Goal: Transaction & Acquisition: Purchase product/service

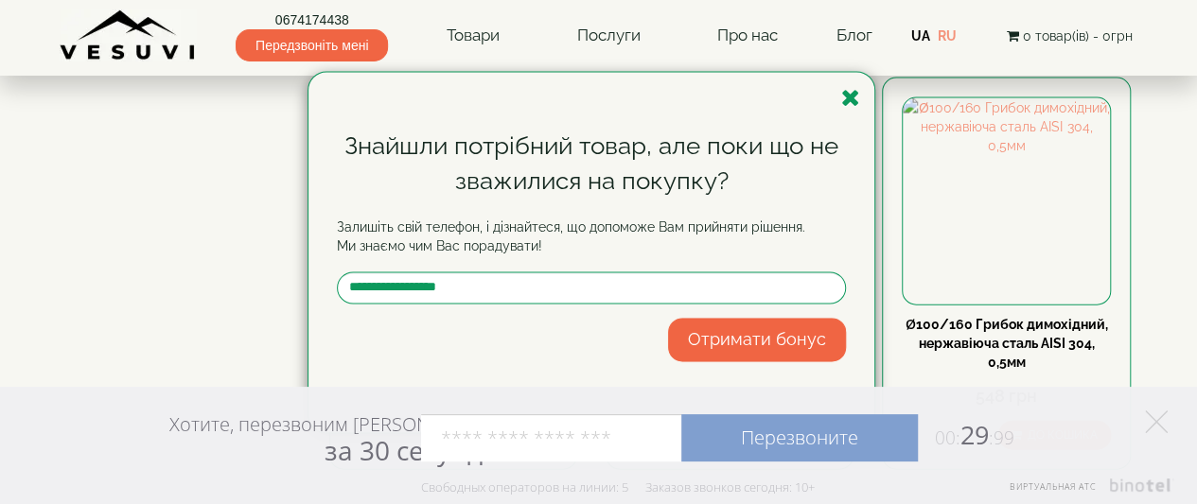
click at [848, 101] on icon "button" at bounding box center [850, 98] width 19 height 24
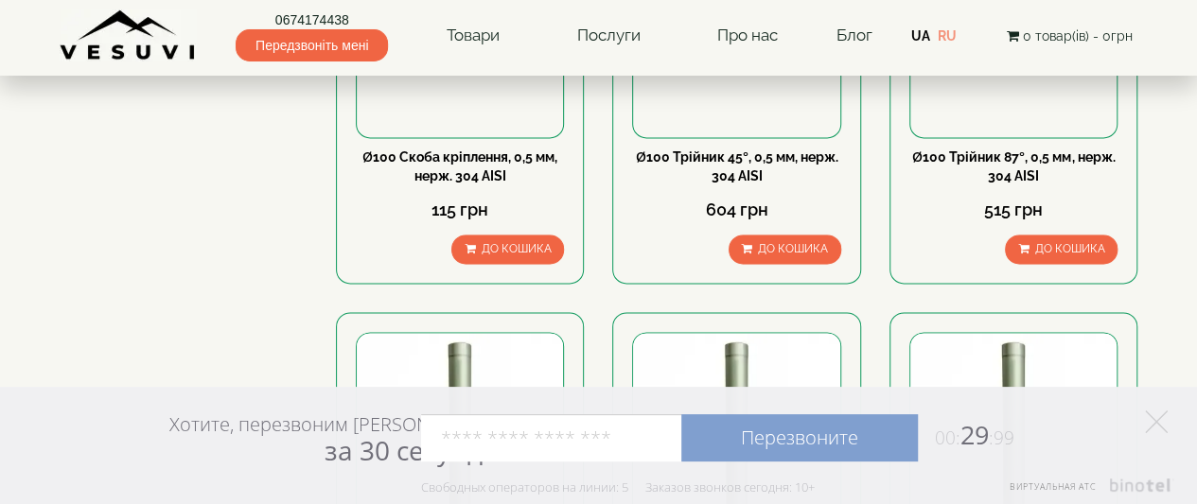
scroll to position [1230, 0]
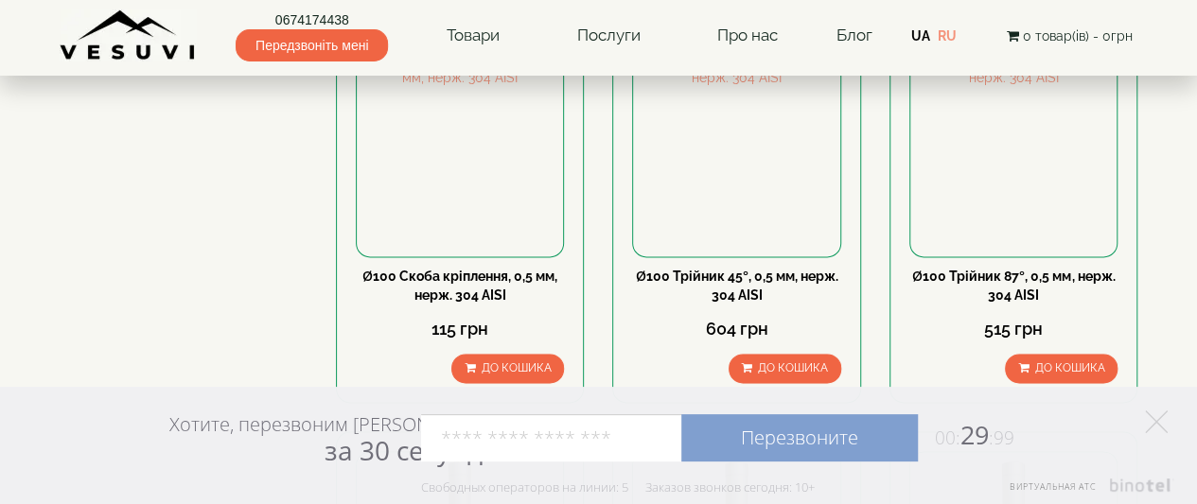
click at [1156, 412] on icon at bounding box center [1156, 422] width 23 height 23
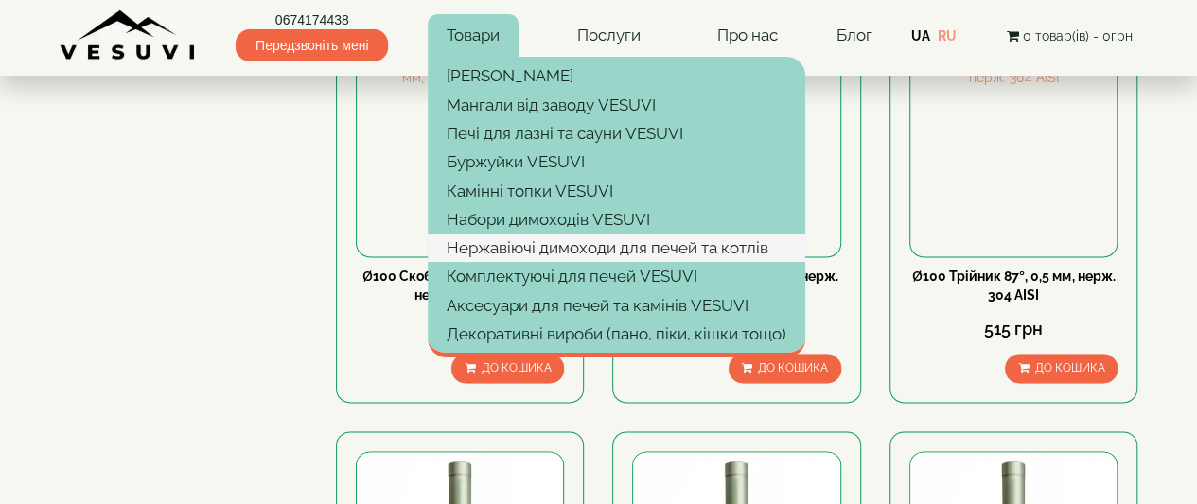
click at [475, 247] on link "Нержавіючі димоходи для печей та котлів" at bounding box center [616, 248] width 377 height 28
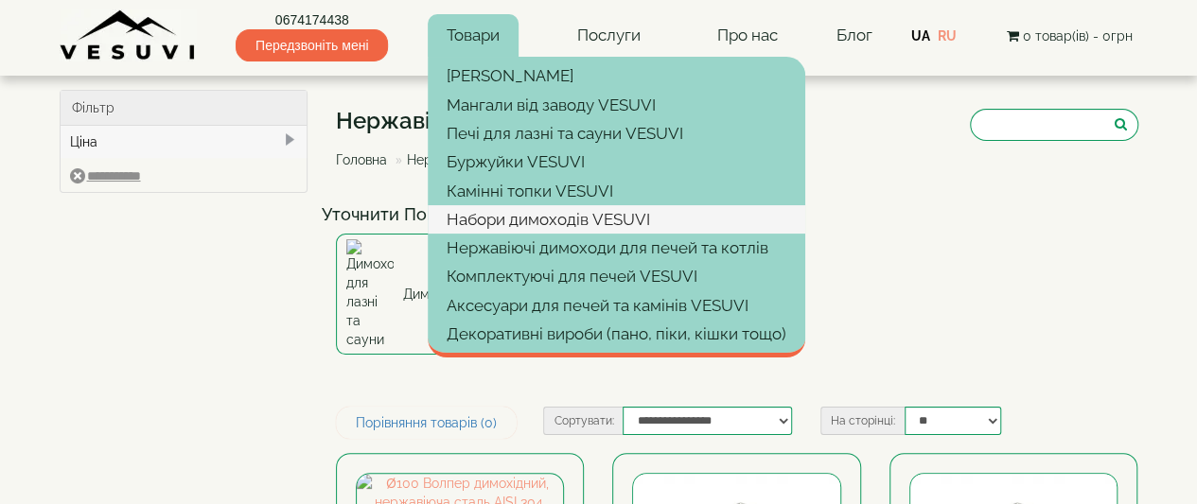
click at [493, 220] on link "Набори димоходів VESUVI" at bounding box center [616, 219] width 377 height 28
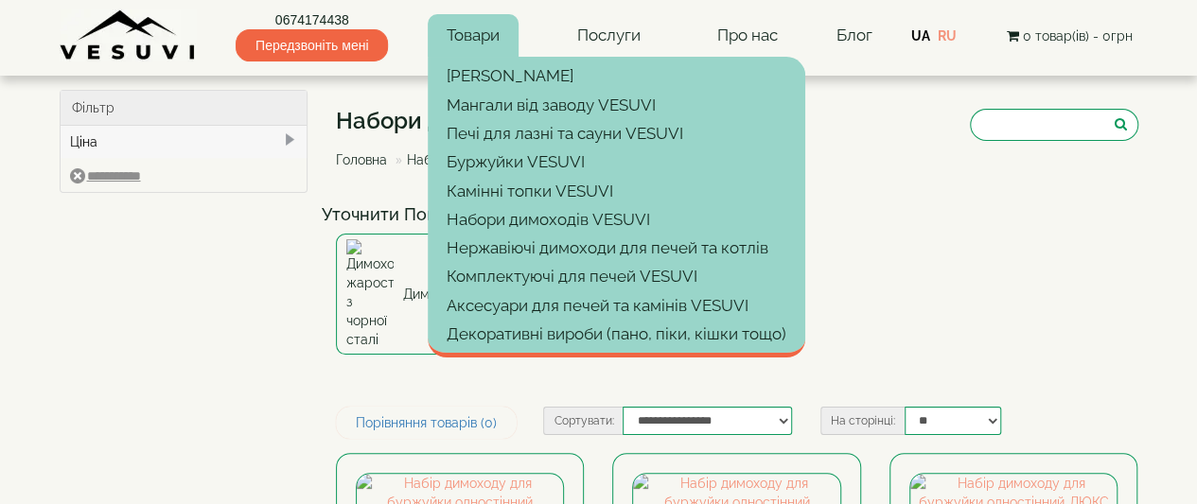
click at [481, 31] on link "Товари" at bounding box center [473, 36] width 91 height 44
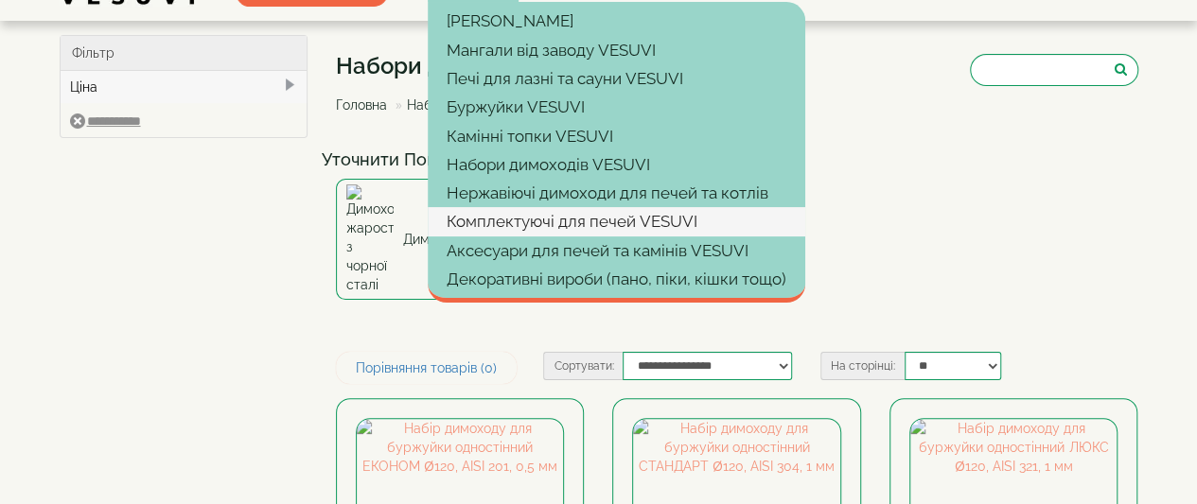
scroll to position [95, 0]
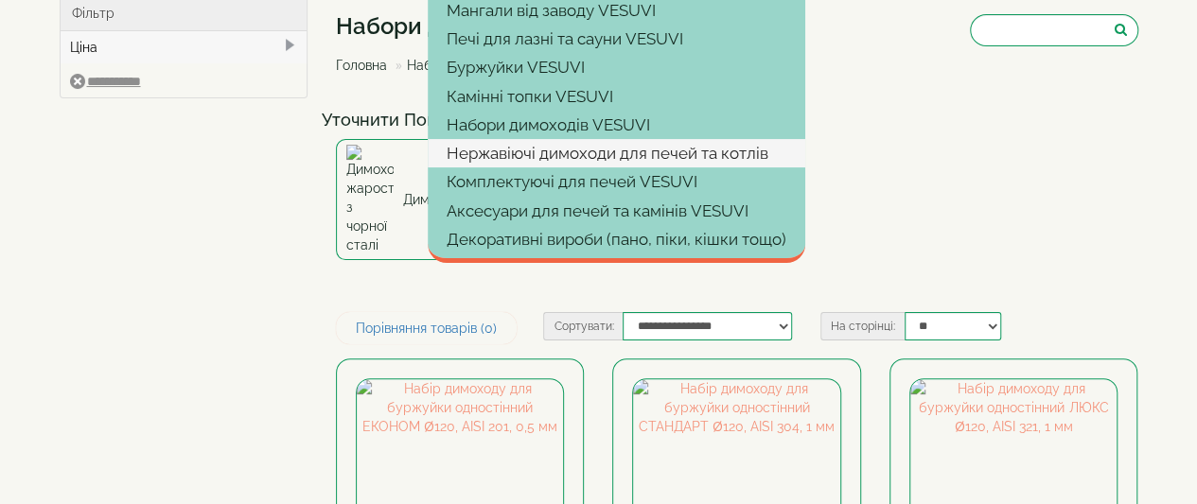
click at [541, 149] on link "Нержавіючі димоходи для печей та котлів" at bounding box center [616, 153] width 377 height 28
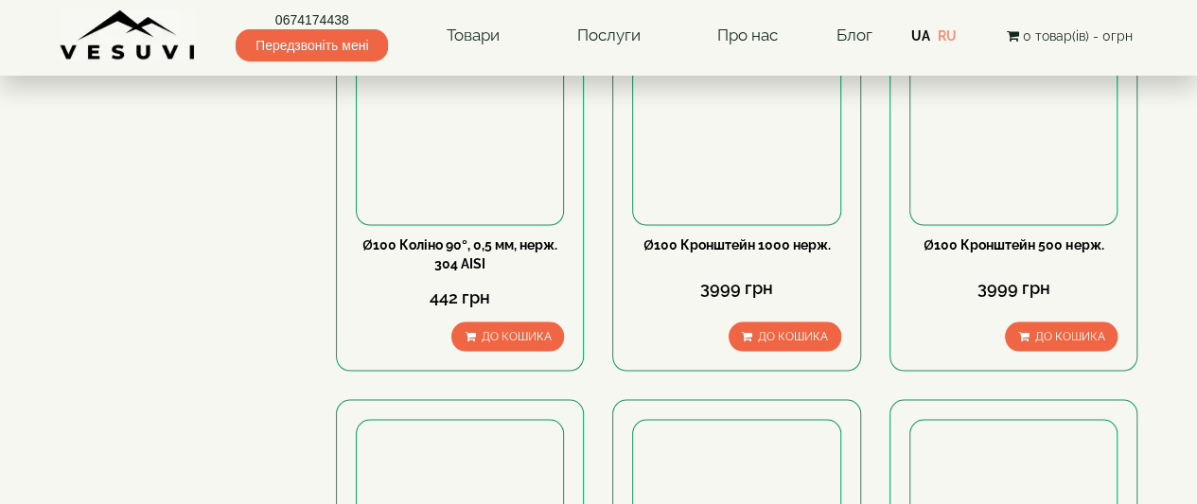
scroll to position [2081, 0]
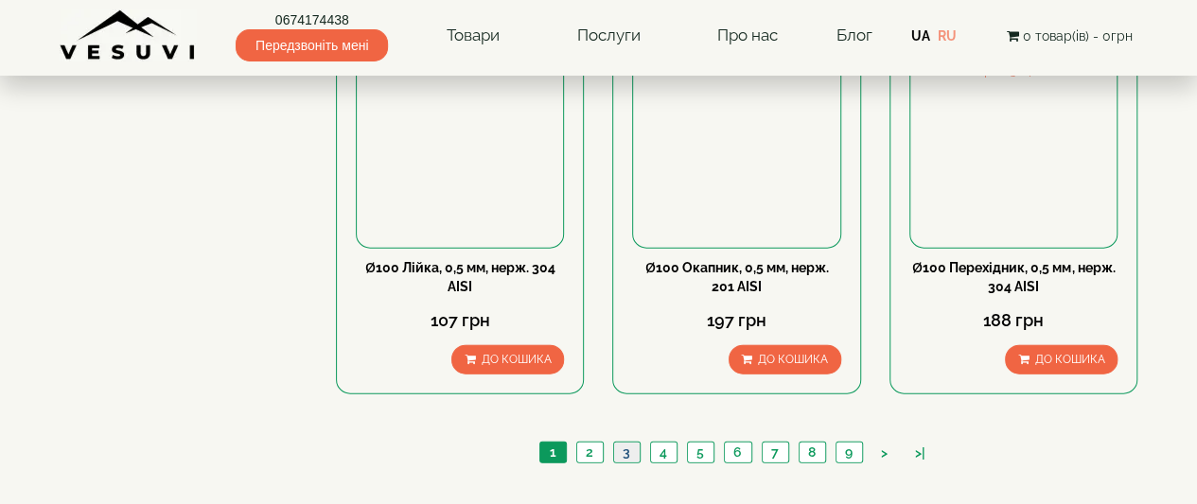
click at [630, 443] on link "3" at bounding box center [626, 453] width 26 height 20
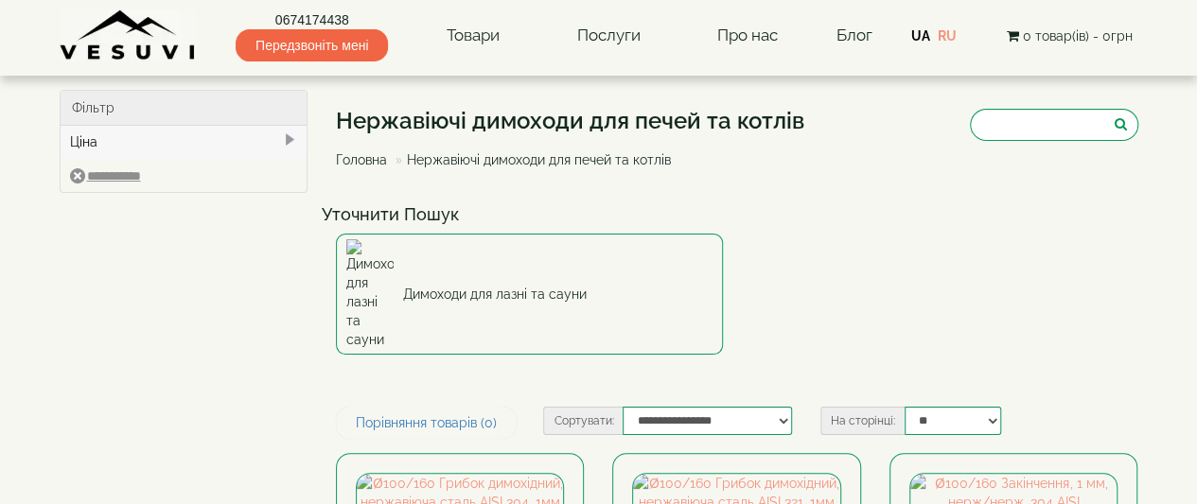
click at [119, 39] on img at bounding box center [128, 35] width 137 height 52
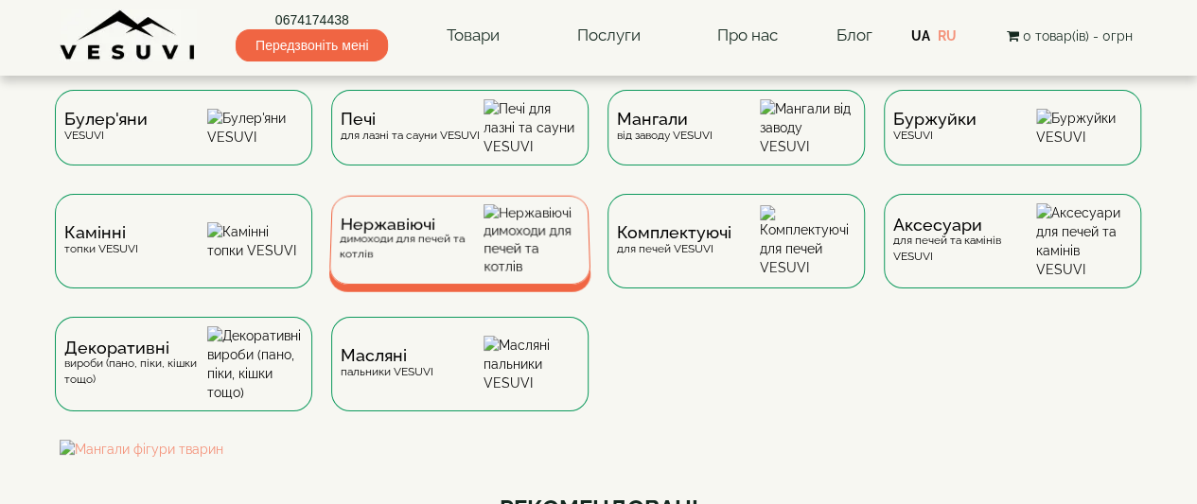
click at [424, 262] on div "Нержавіючі димоходи для печей та котлів" at bounding box center [411, 240] width 145 height 44
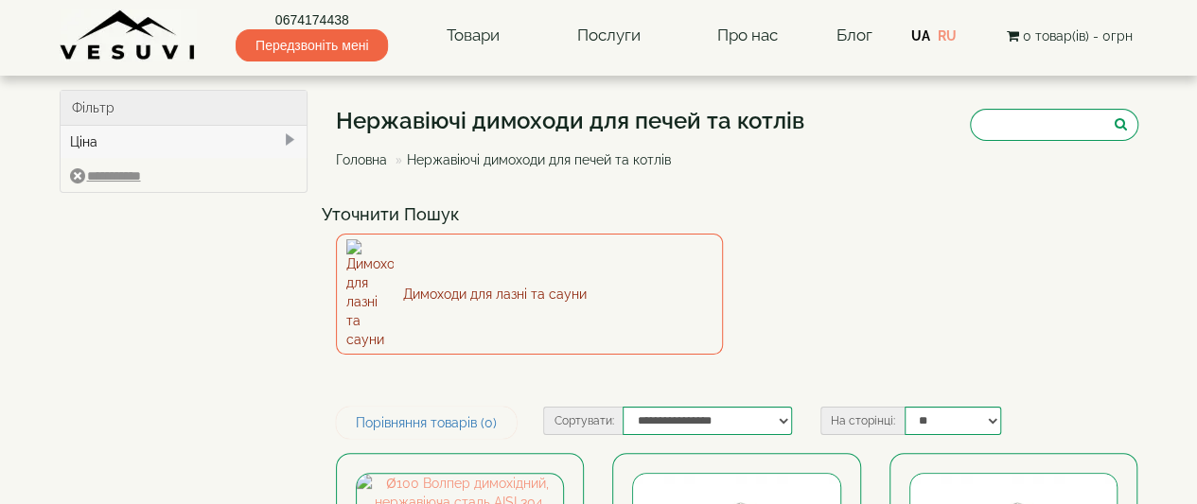
click at [412, 259] on link "Димоходи для лазні та сауни" at bounding box center [529, 294] width 387 height 121
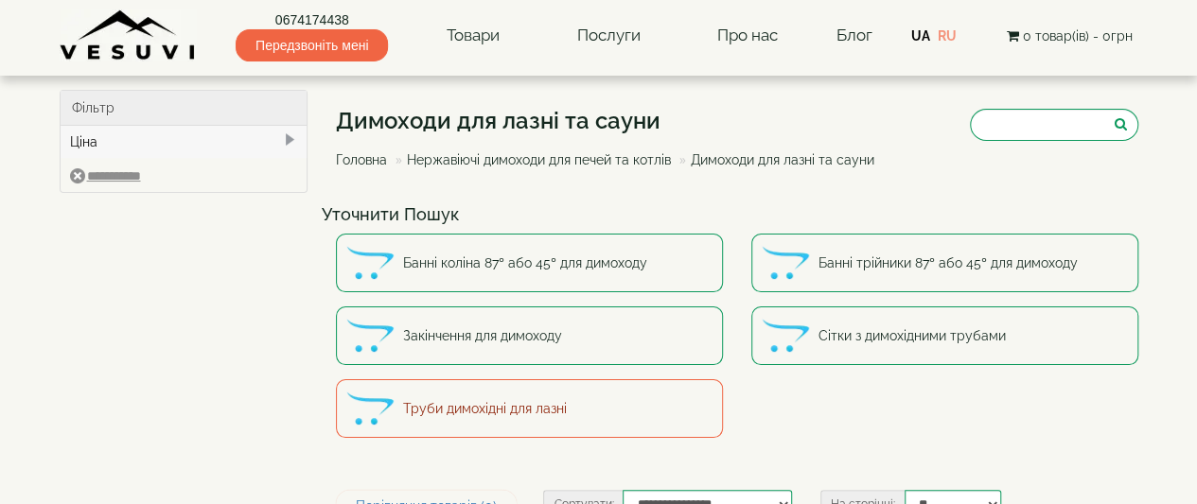
click at [494, 412] on link "Труби димохідні для лазні" at bounding box center [529, 408] width 387 height 59
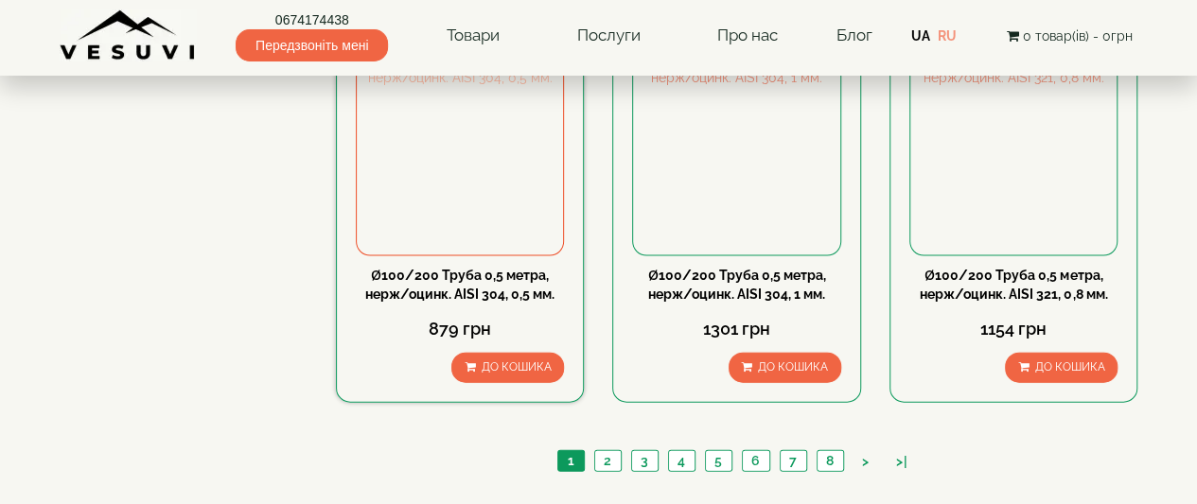
scroll to position [2081, 0]
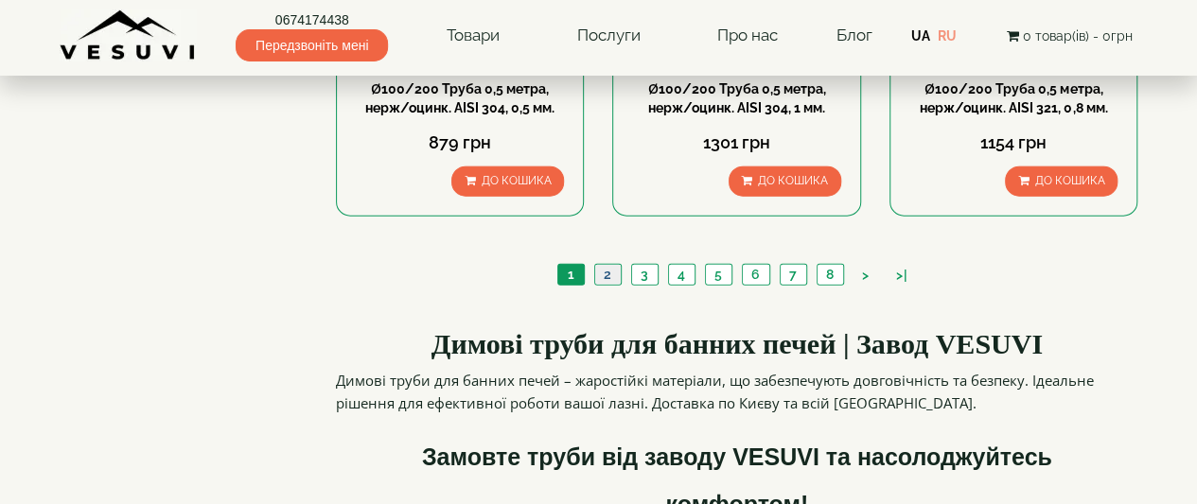
click at [614, 270] on link "2" at bounding box center [607, 275] width 26 height 20
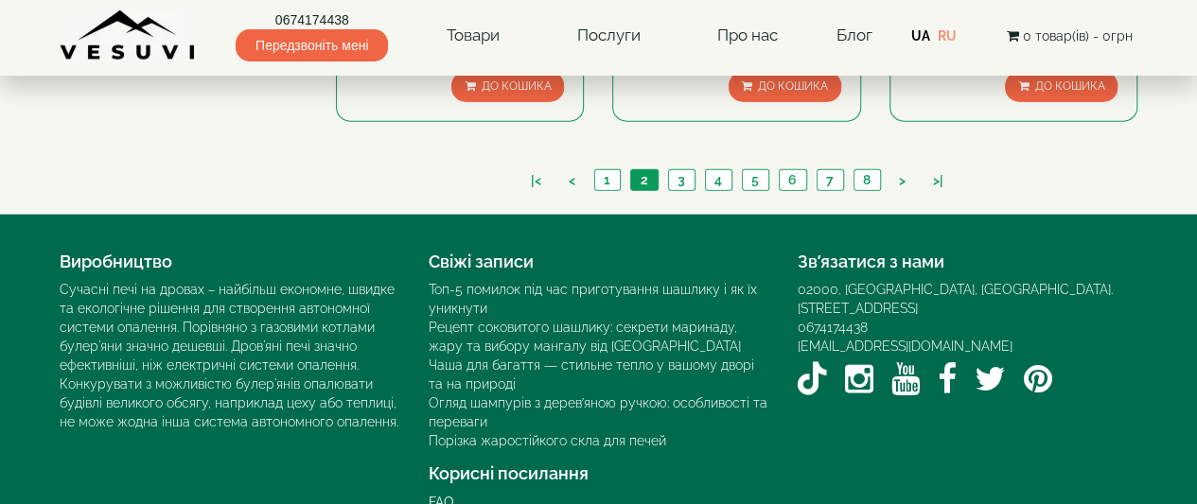
scroll to position [2207, 0]
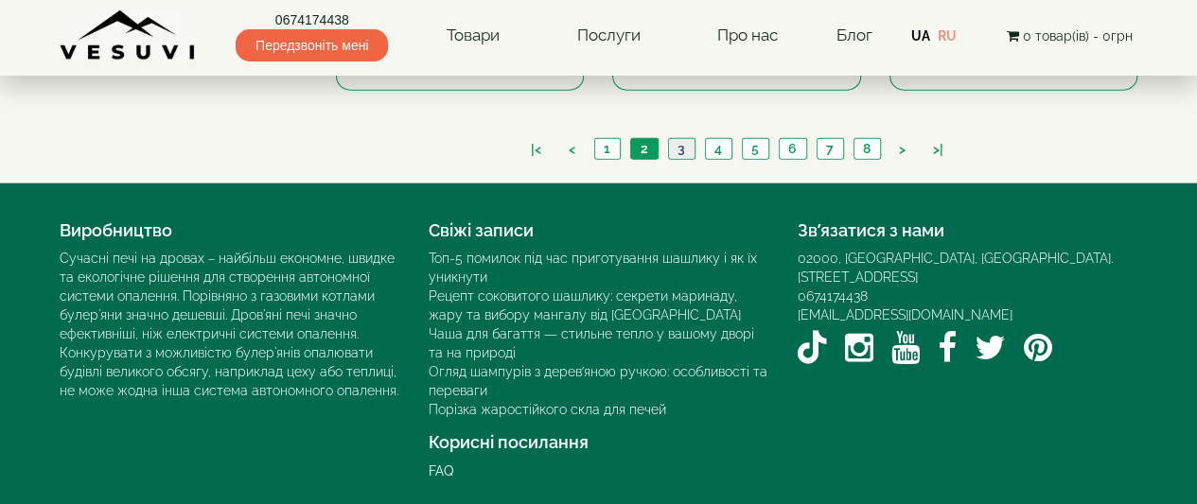
click at [677, 139] on link "3" at bounding box center [681, 149] width 26 height 20
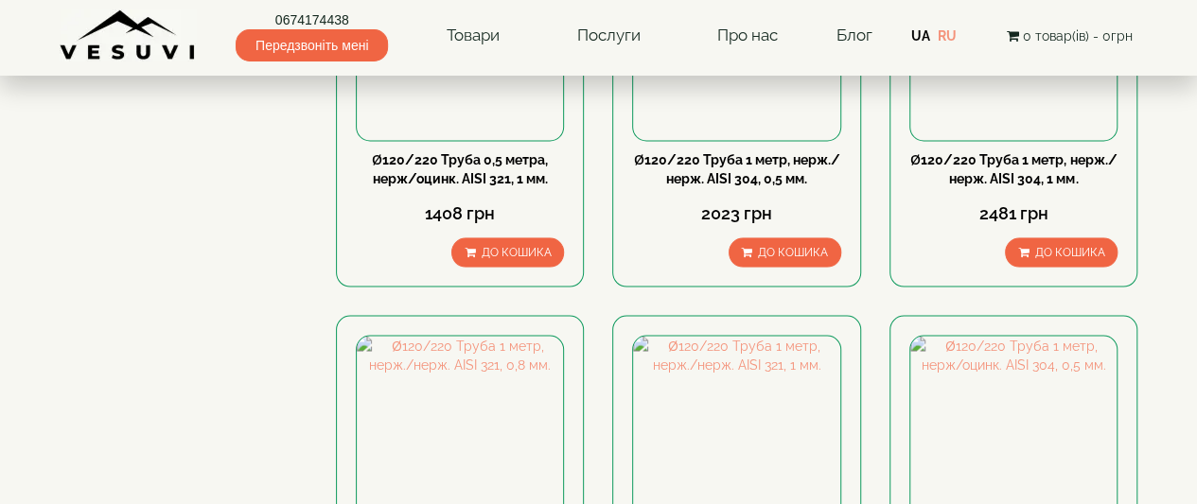
scroll to position [1987, 0]
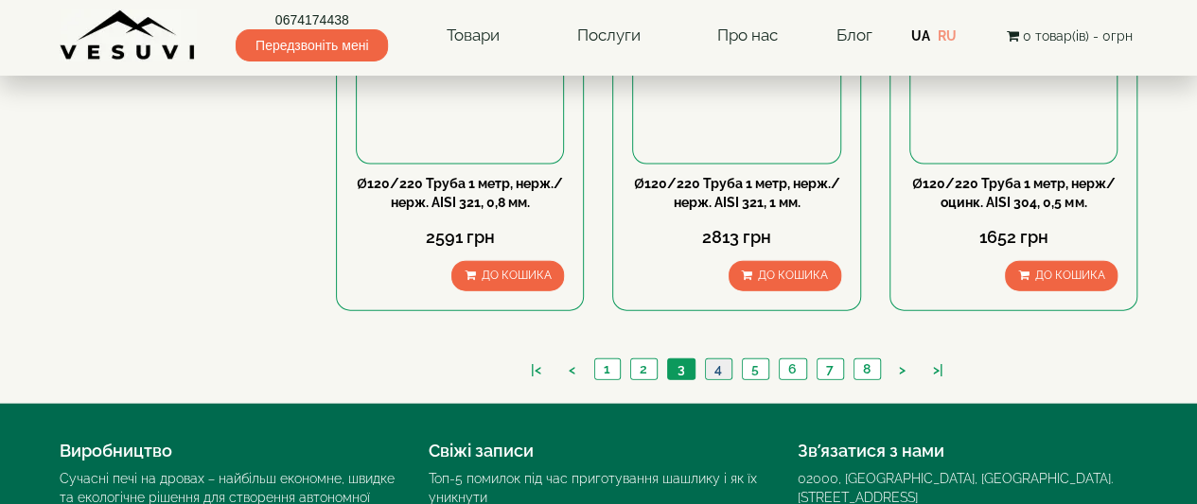
click at [728, 360] on link "4" at bounding box center [718, 369] width 26 height 20
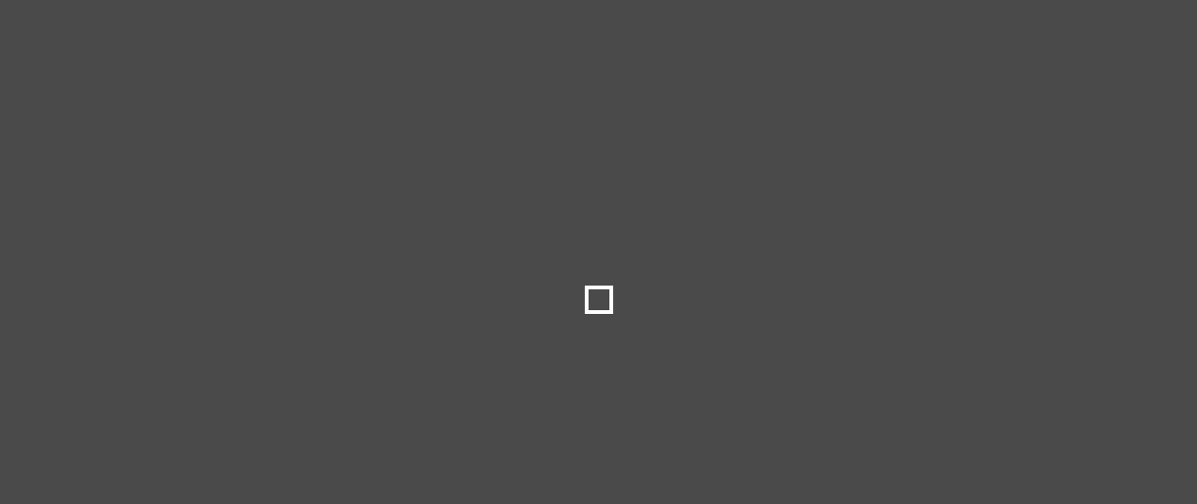
type input "***"
type input "****"
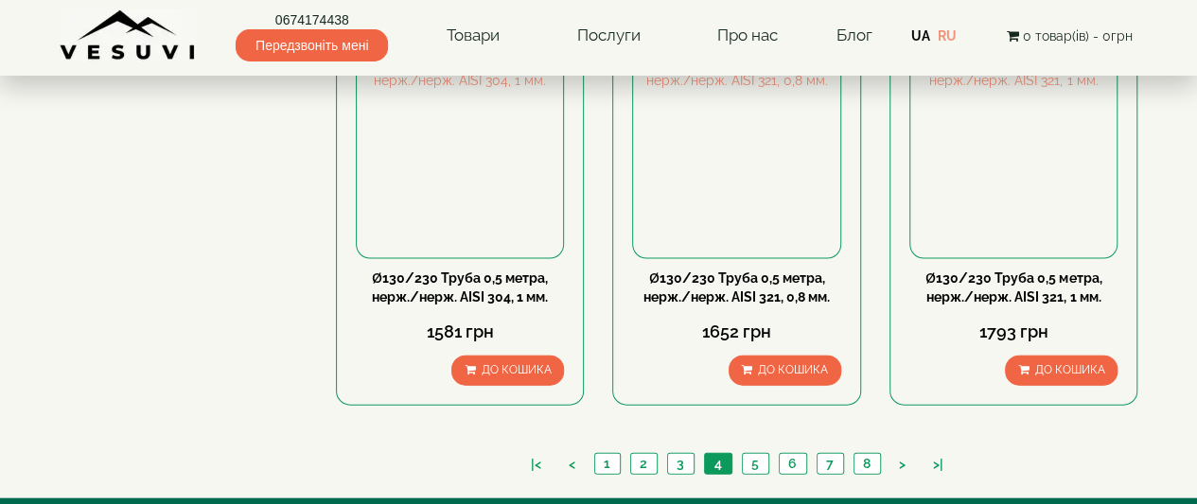
scroll to position [2081, 0]
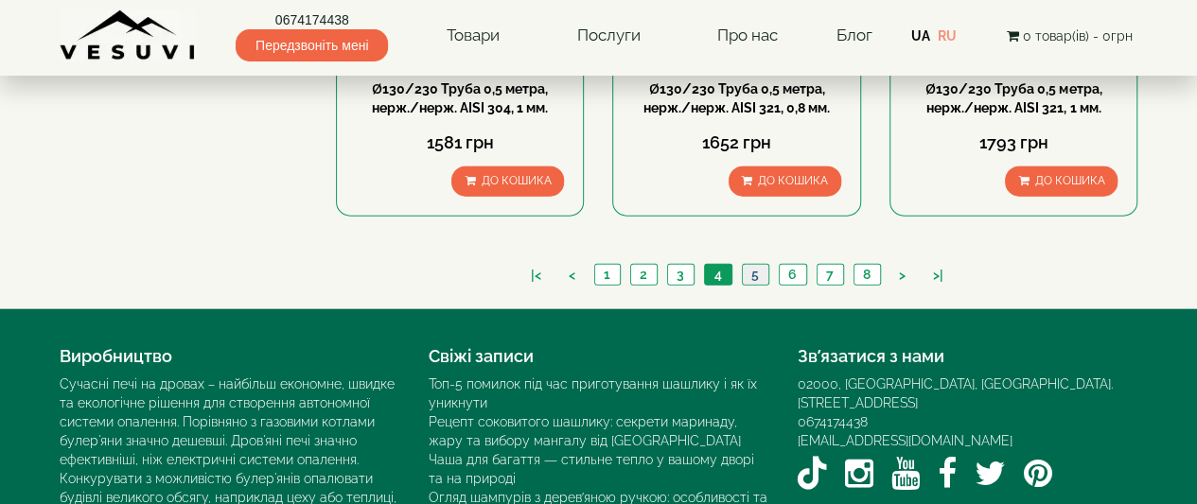
click at [747, 272] on link "5" at bounding box center [755, 275] width 26 height 20
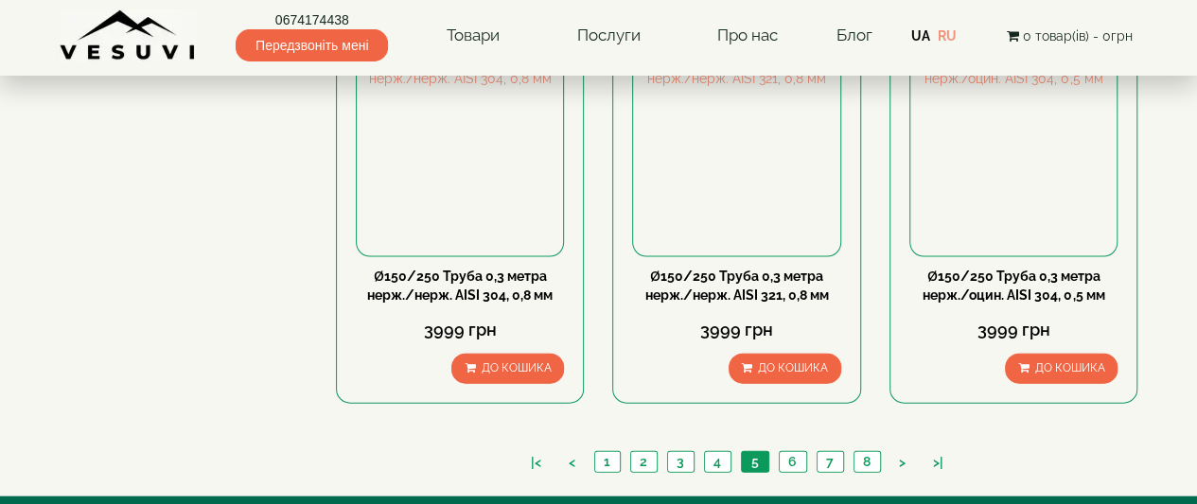
scroll to position [2176, 0]
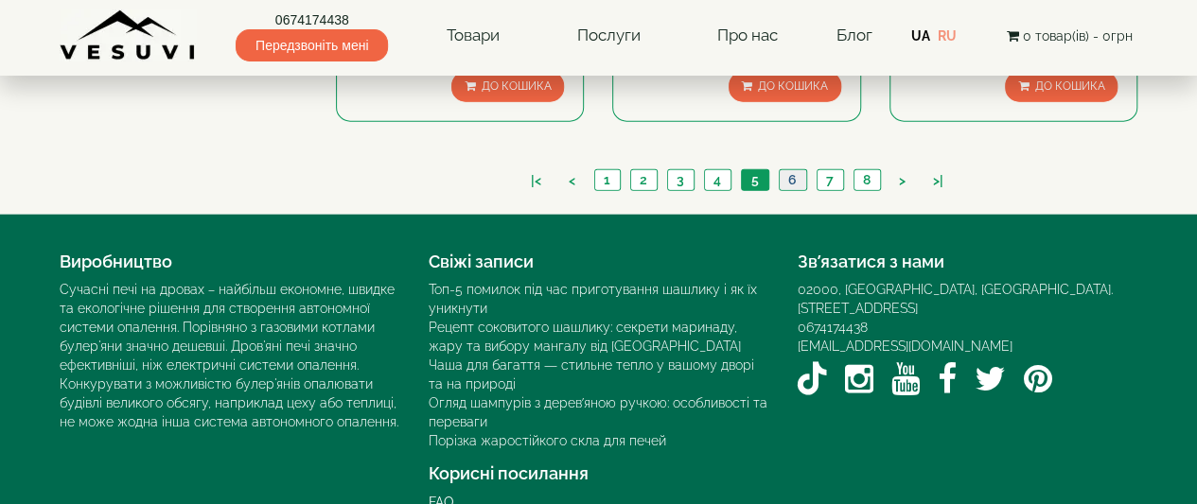
click at [785, 171] on link "6" at bounding box center [792, 180] width 27 height 20
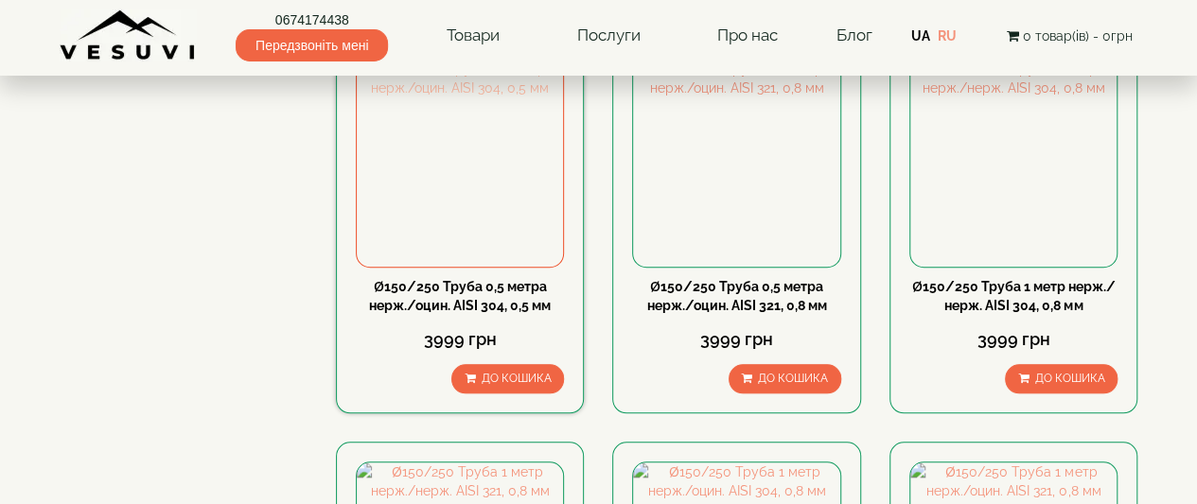
scroll to position [568, 0]
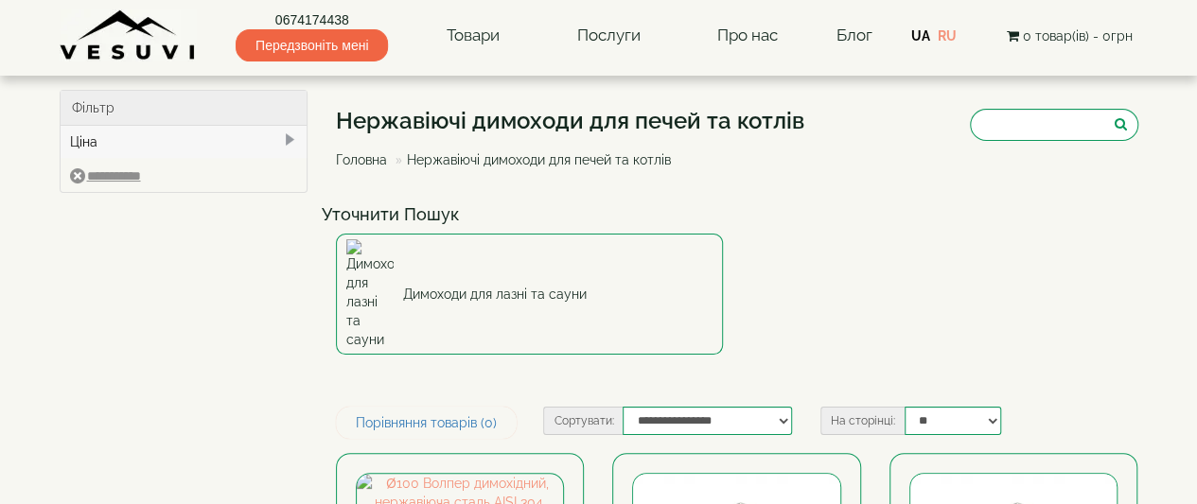
click at [95, 35] on img at bounding box center [128, 35] width 137 height 52
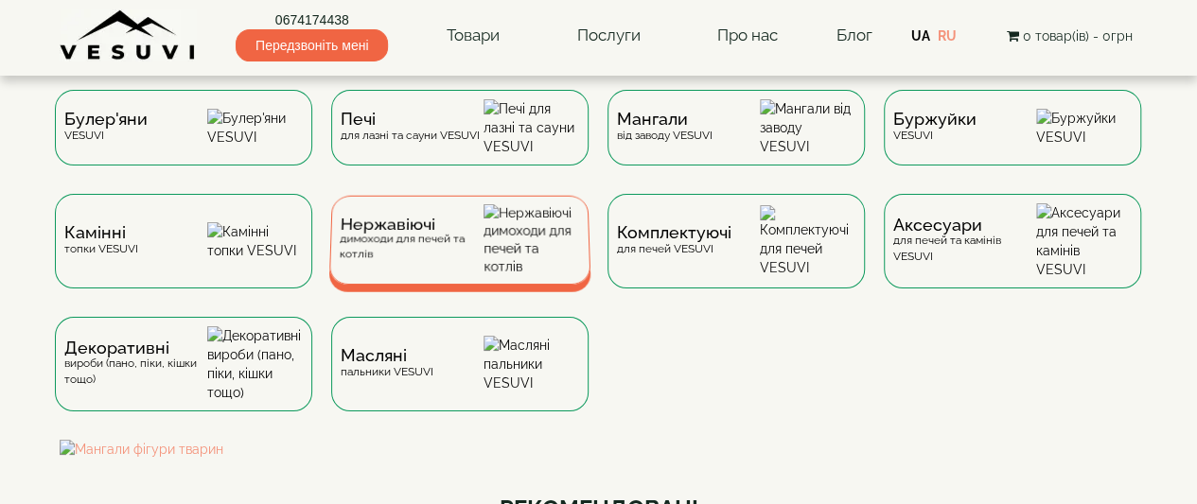
click at [401, 232] on span "Нержавіючі" at bounding box center [412, 225] width 144 height 14
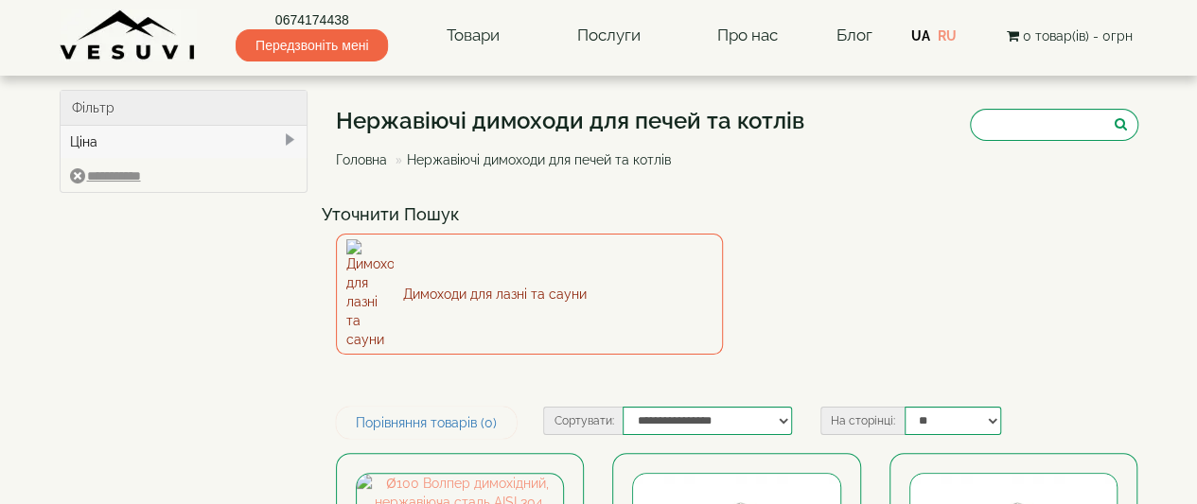
click at [498, 260] on link "Димоходи для лазні та сауни" at bounding box center [529, 294] width 387 height 121
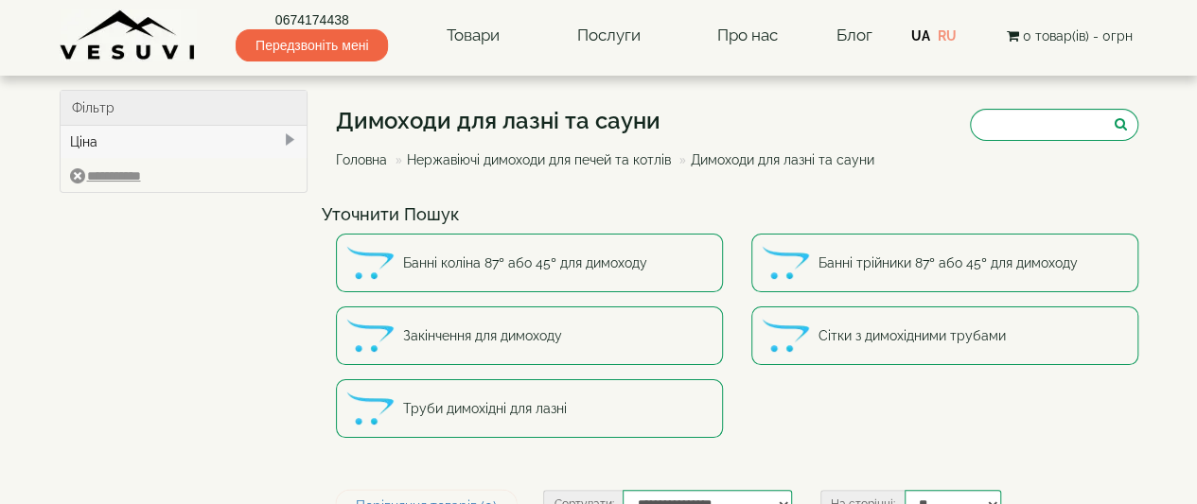
scroll to position [284, 0]
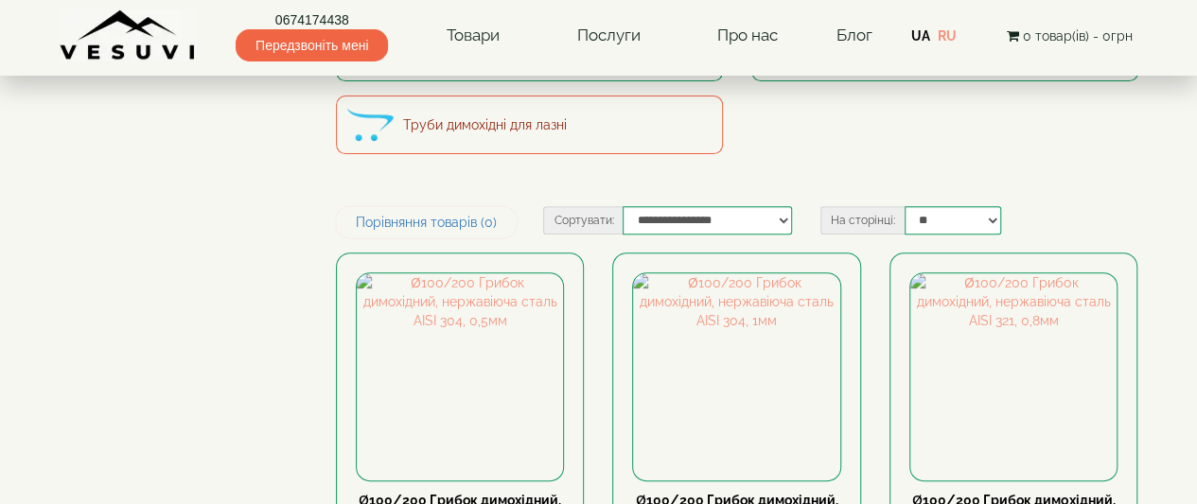
click at [459, 116] on link "Труби димохідні для лазні" at bounding box center [529, 125] width 387 height 59
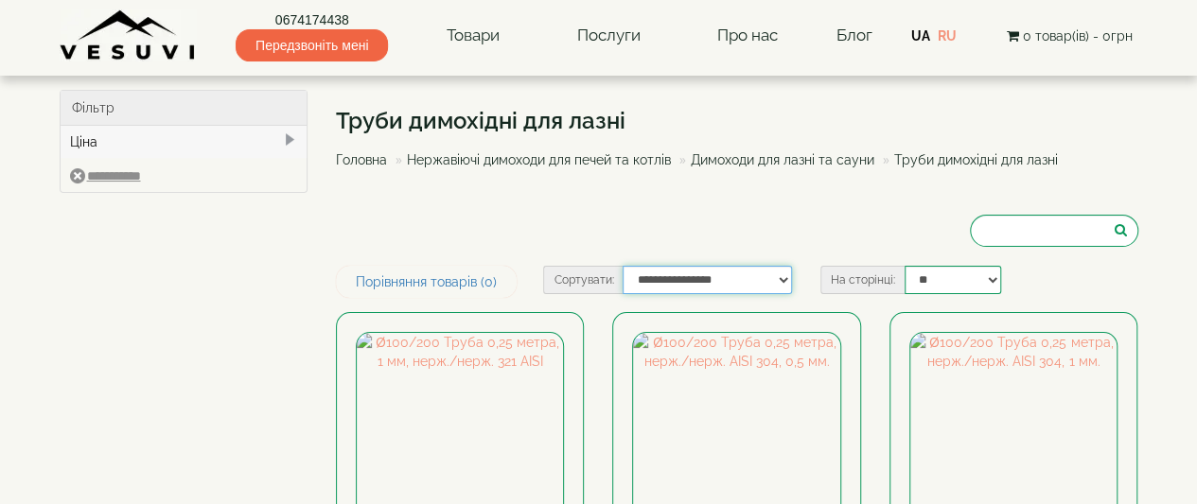
click at [776, 283] on select "**********" at bounding box center [706, 280] width 169 height 28
